Goal: Information Seeking & Learning: Understand process/instructions

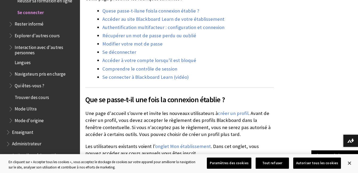
scroll to position [256, 0]
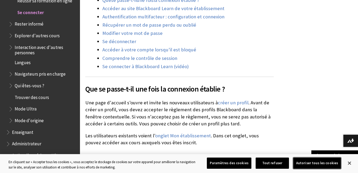
click at [312, 165] on button "Autoriser tous les cookies" at bounding box center [318, 163] width 48 height 11
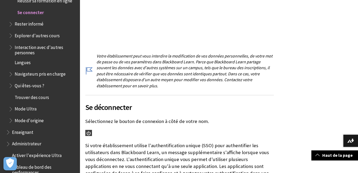
scroll to position [416, 0]
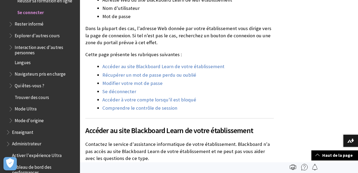
scroll to position [1336, 0]
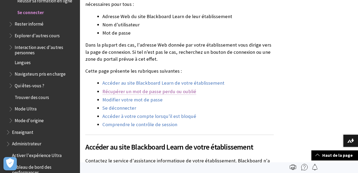
click at [188, 89] on link "Récupérer un mot de passe perdu ou oublié" at bounding box center [149, 92] width 94 height 6
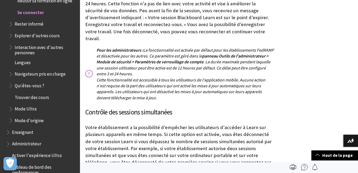
scroll to position [903, 0]
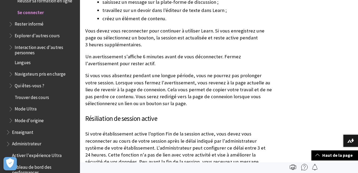
click at [357, 23] on div "Nom d'utilisateur Mot de passe . ." at bounding box center [219, 45] width 278 height 1726
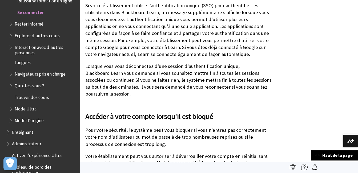
scroll to position [448, 0]
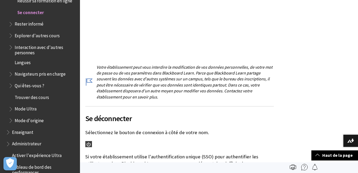
click at [26, 10] on span "Se connecter" at bounding box center [30, 11] width 27 height 7
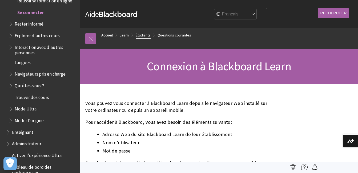
click at [139, 34] on link "Étudiants" at bounding box center [143, 35] width 15 height 7
